Goal: Find specific page/section: Find specific page/section

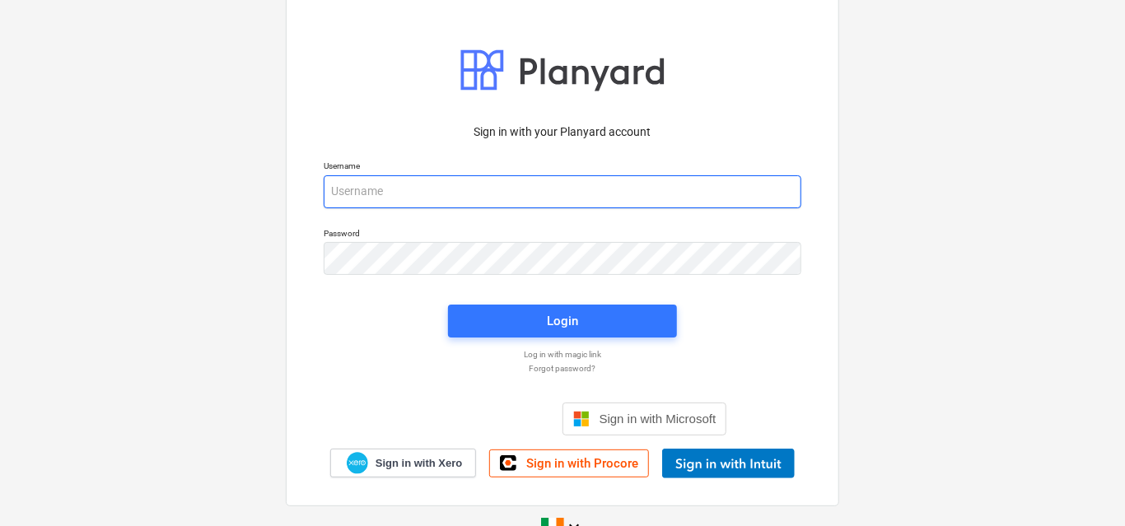
click at [376, 193] on input "email" at bounding box center [563, 191] width 478 height 33
type input "[EMAIL_ADDRESS][DOMAIN_NAME]"
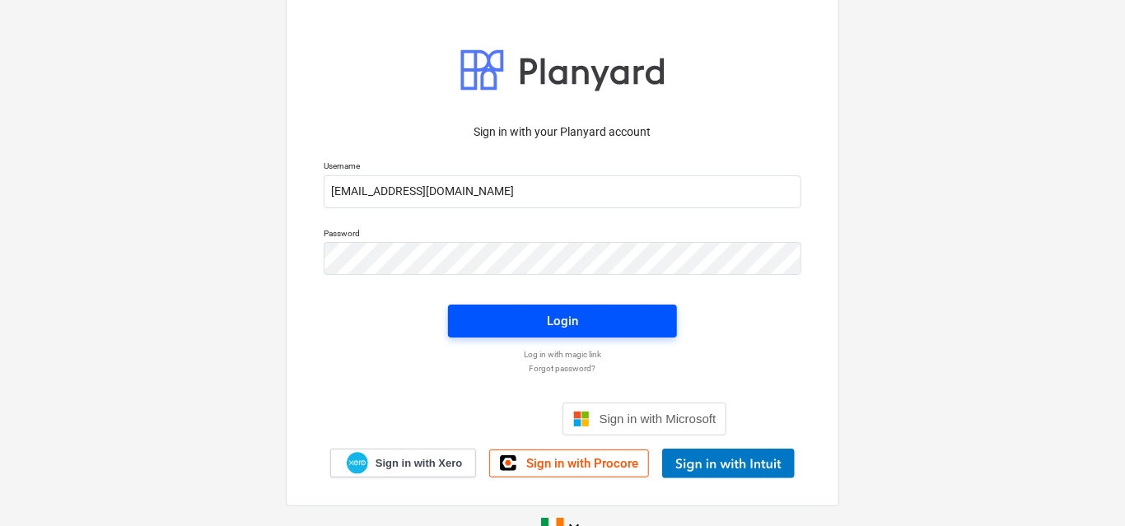
click at [557, 322] on div "Login" at bounding box center [562, 320] width 31 height 21
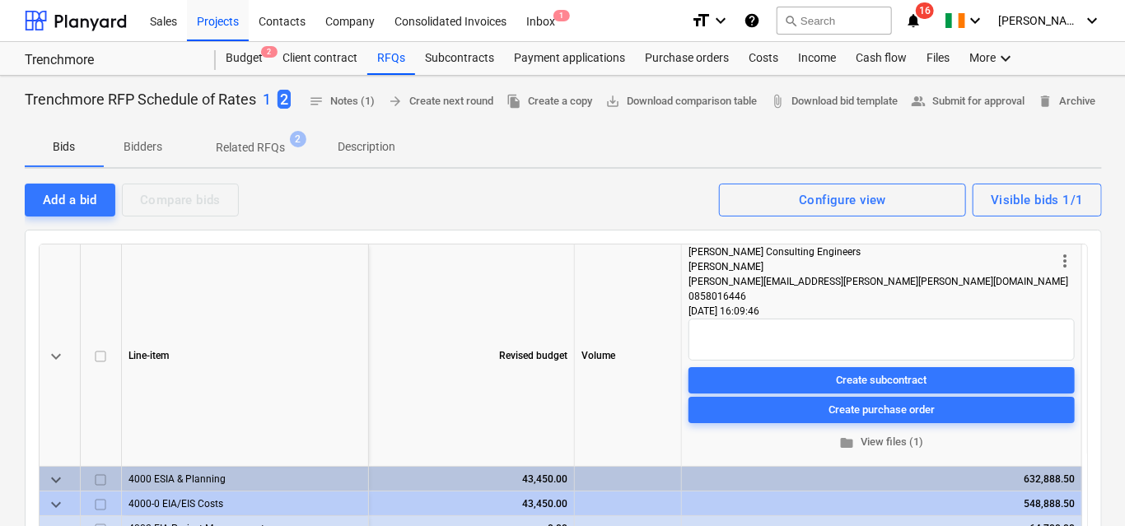
click at [256, 156] on p "Related RFQs" at bounding box center [250, 147] width 69 height 17
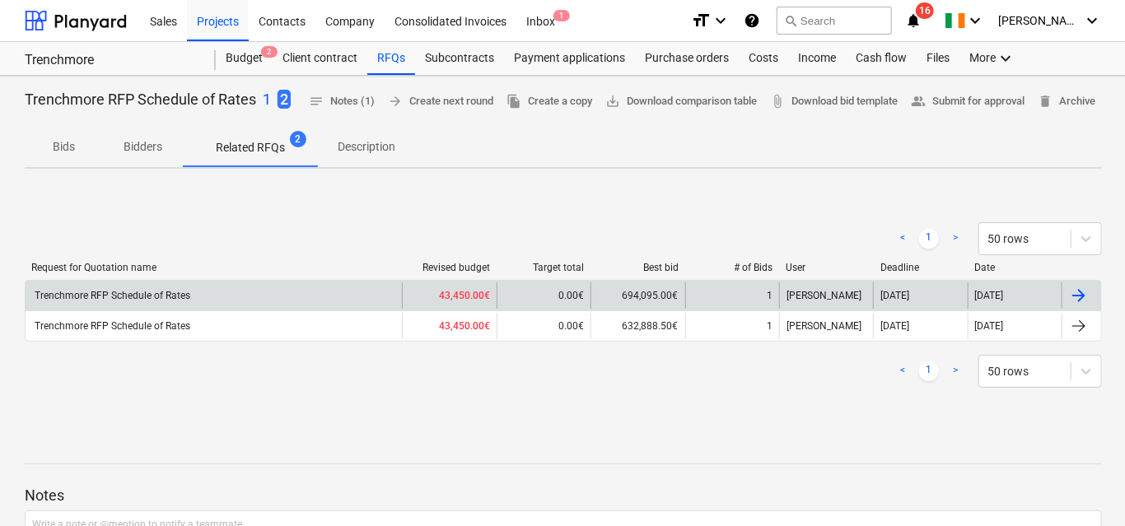
click at [156, 301] on div "Trenchmore RFP Schedule of Rates" at bounding box center [111, 296] width 158 height 12
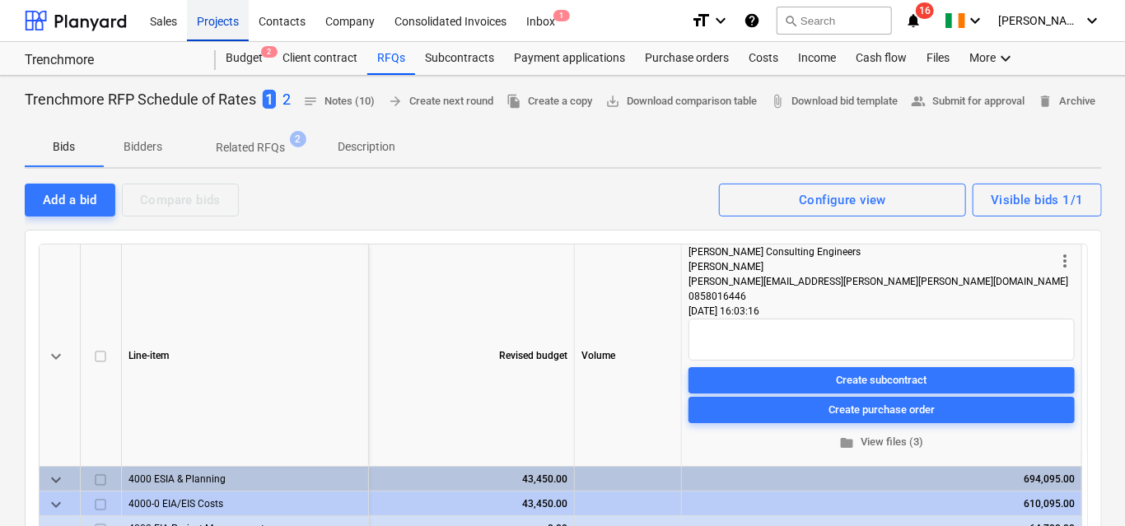
click at [220, 21] on div "Projects" at bounding box center [218, 20] width 62 height 42
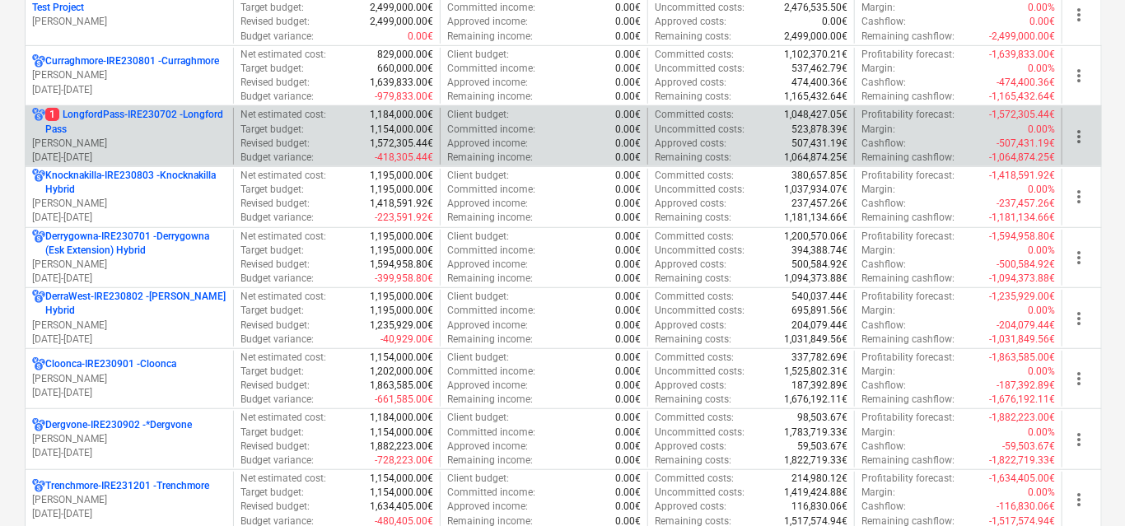
scroll to position [366, 0]
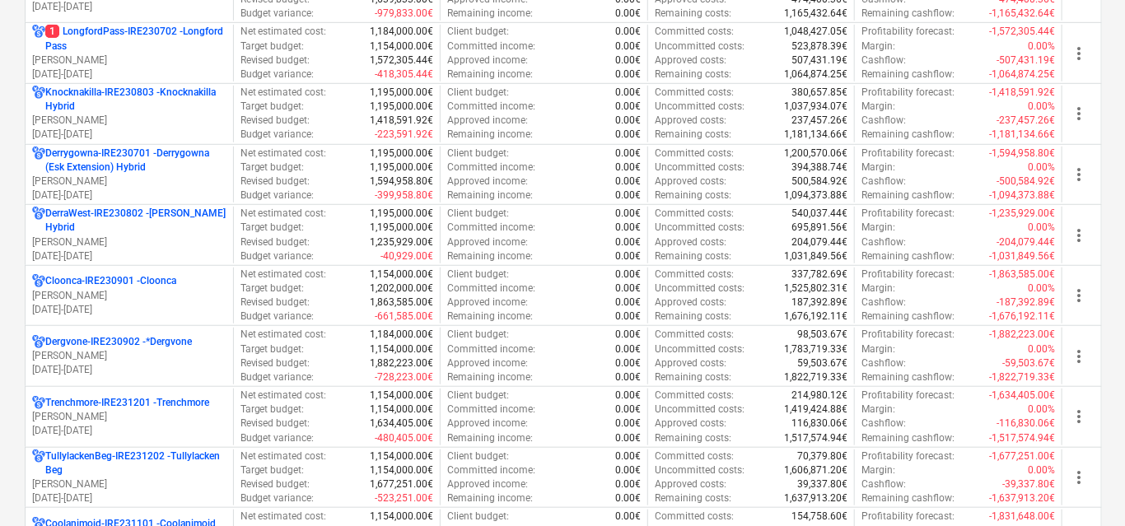
drag, startPoint x: 162, startPoint y: 298, endPoint x: 370, endPoint y: 273, distance: 209.0
click at [164, 296] on p "[PERSON_NAME]" at bounding box center [129, 296] width 194 height 14
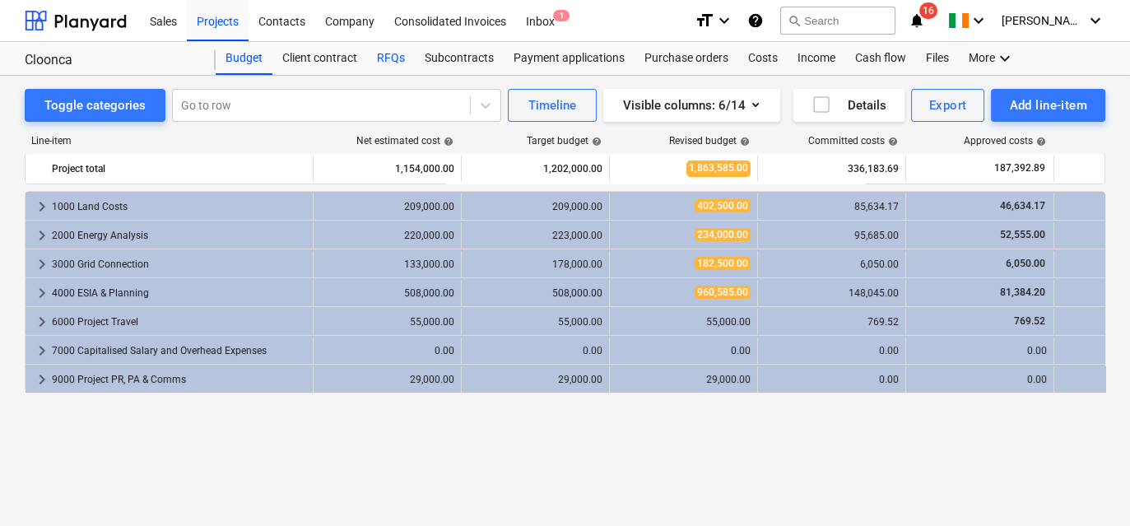
click at [394, 58] on div "RFQs" at bounding box center [391, 58] width 48 height 33
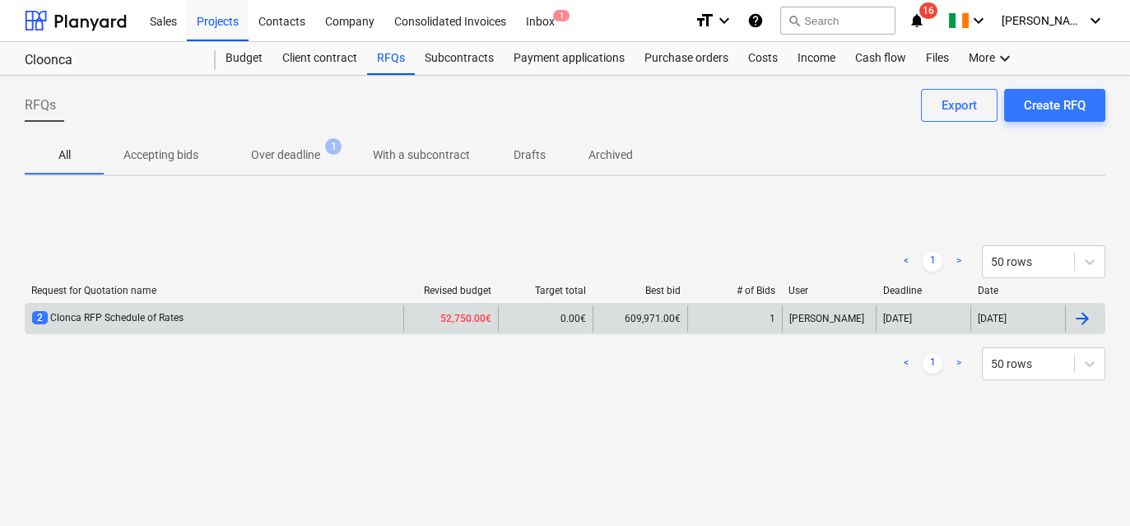
click at [108, 312] on div "2 Clonca RFP Schedule of Rates" at bounding box center [107, 318] width 151 height 14
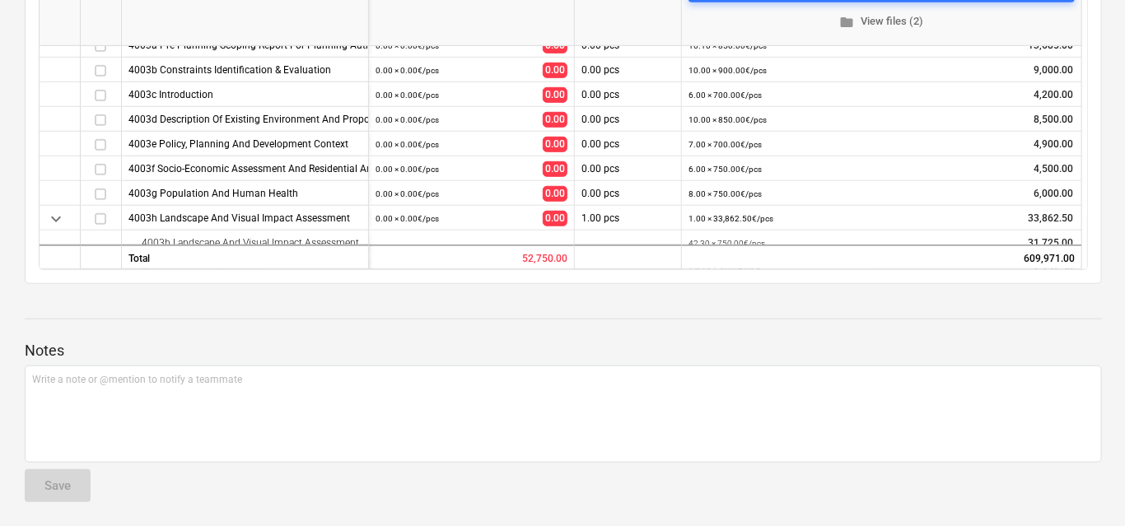
scroll to position [170, 0]
